Goal: Find specific page/section: Find specific page/section

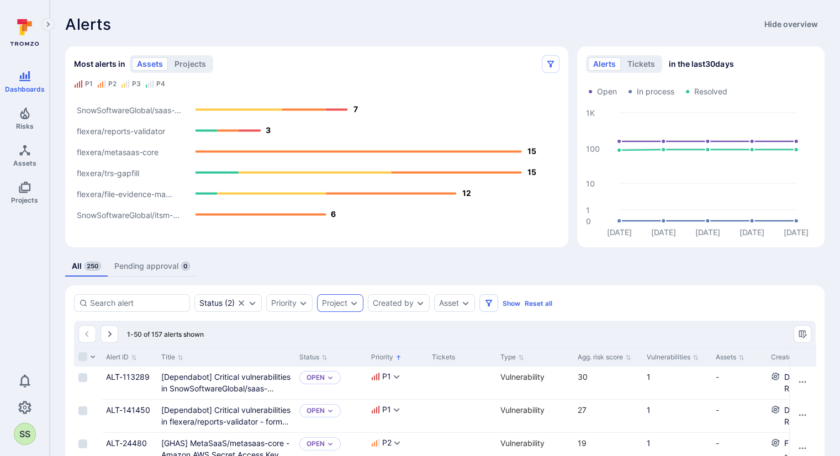
click at [329, 303] on div "Project" at bounding box center [334, 303] width 25 height 9
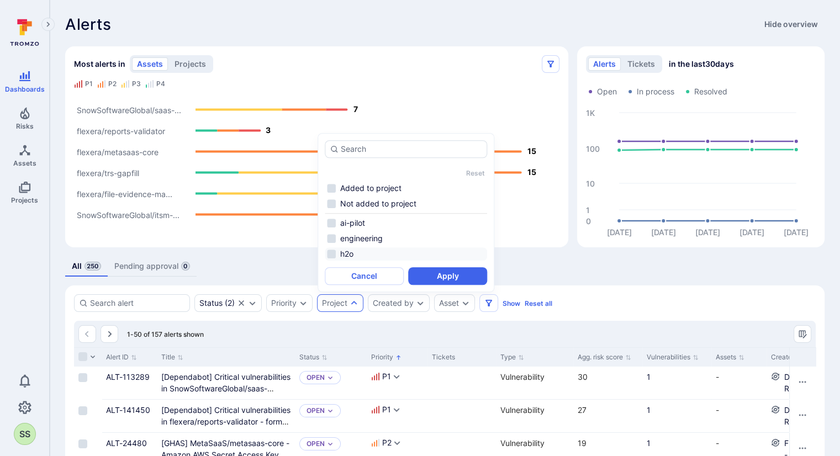
click at [335, 249] on li "h2o" at bounding box center [406, 253] width 162 height 13
click at [440, 268] on button "Apply" at bounding box center [447, 276] width 79 height 18
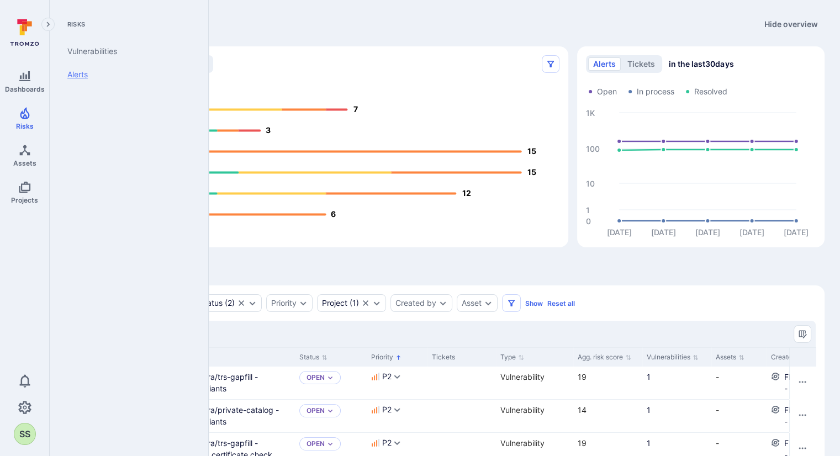
click at [80, 71] on link "Alerts" at bounding box center [127, 74] width 136 height 23
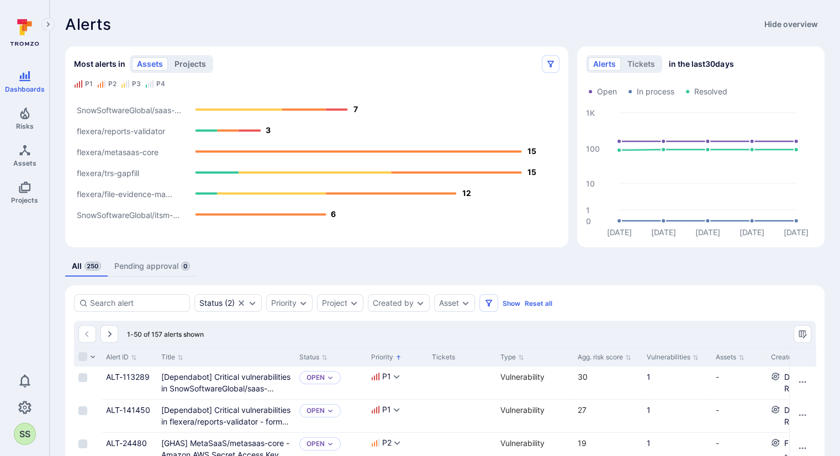
click at [186, 62] on button "projects" at bounding box center [190, 63] width 41 height 13
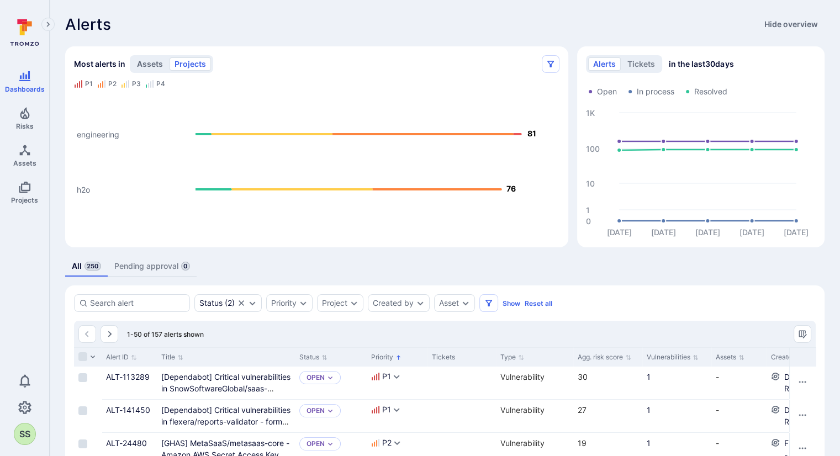
click at [144, 65] on button "assets" at bounding box center [150, 63] width 36 height 13
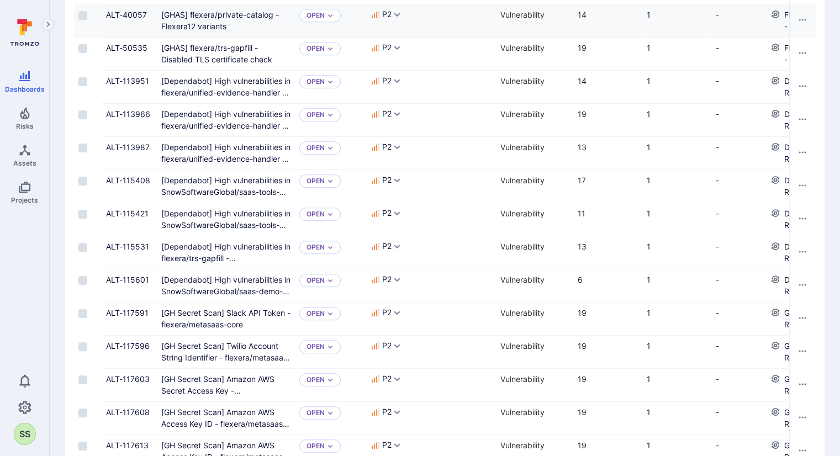
scroll to position [608, 0]
